Goal: Find specific page/section: Find specific page/section

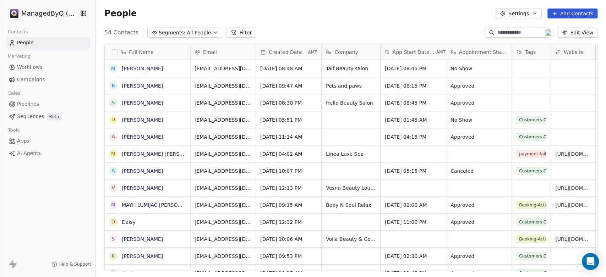
scroll to position [238, 505]
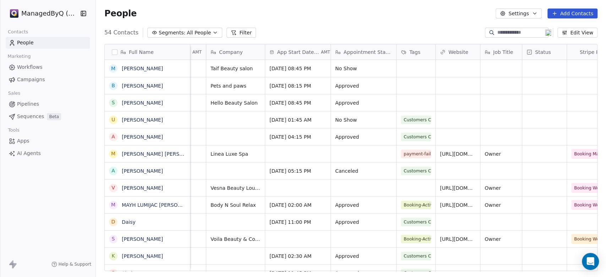
click at [85, 13] on icon "button" at bounding box center [83, 13] width 7 height 7
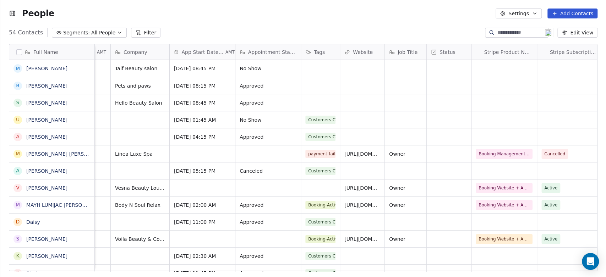
click at [11, 12] on icon "button" at bounding box center [12, 13] width 7 height 7
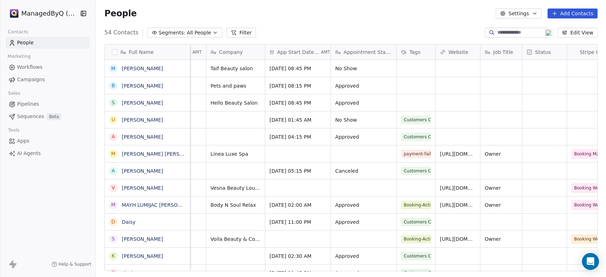
click at [39, 16] on html "ManagedByQ (FZE) Contacts People Marketing Workflows Campaigns Sales Pipelines …" at bounding box center [303, 138] width 606 height 277
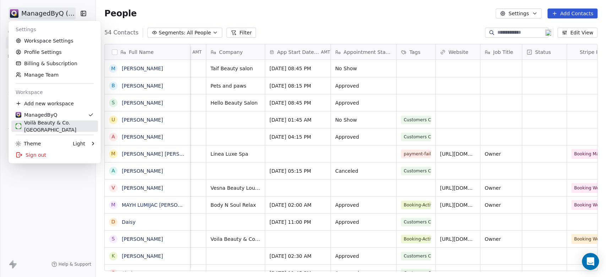
click at [43, 125] on div "Voilà Beauty & Co. [GEOGRAPHIC_DATA]" at bounding box center [55, 126] width 78 height 14
